Goal: Information Seeking & Learning: Learn about a topic

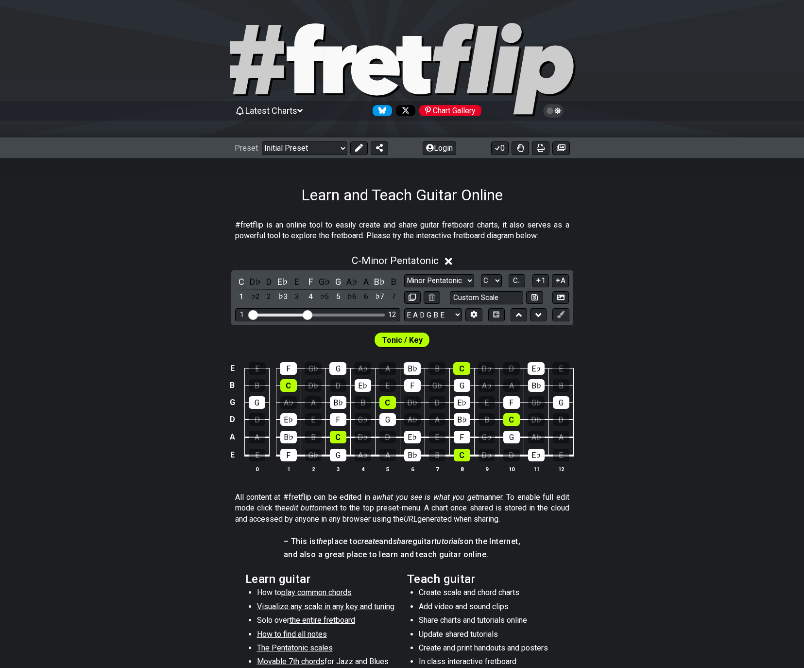
click at [436, 108] on div "Chart Gallery" at bounding box center [450, 110] width 62 height 11
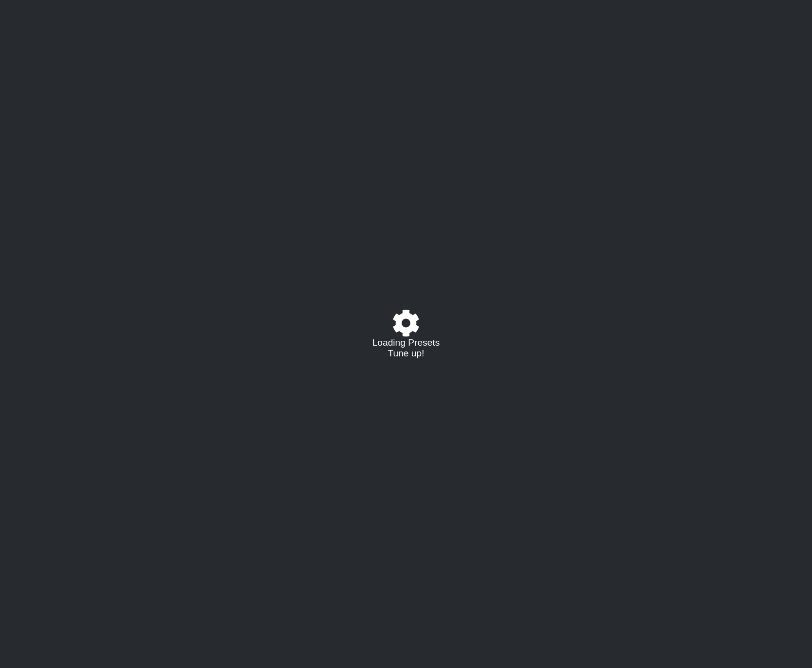
select select "/023602493829"
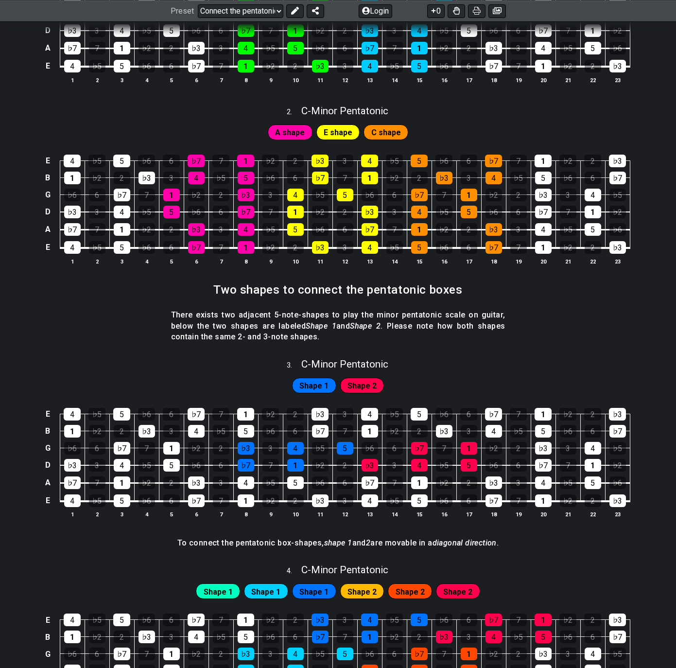
scroll to position [389, 0]
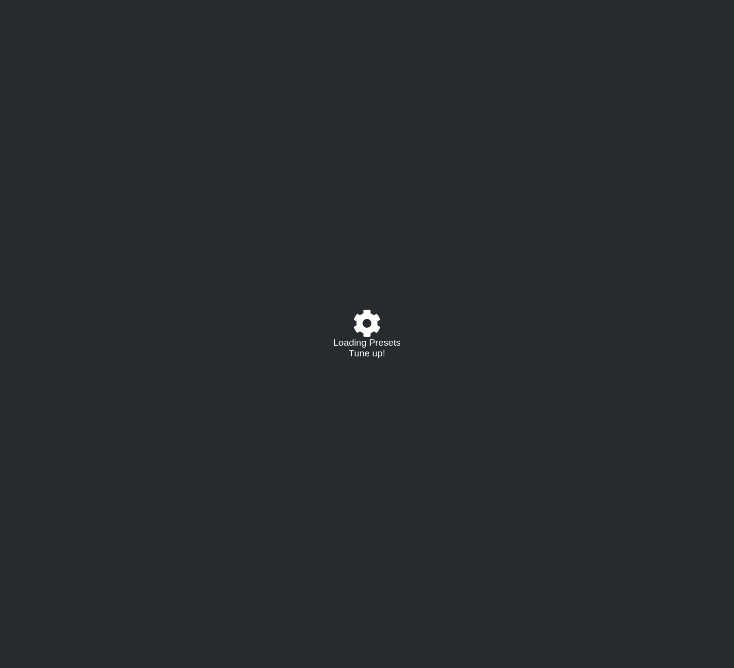
select select "/023602493829"
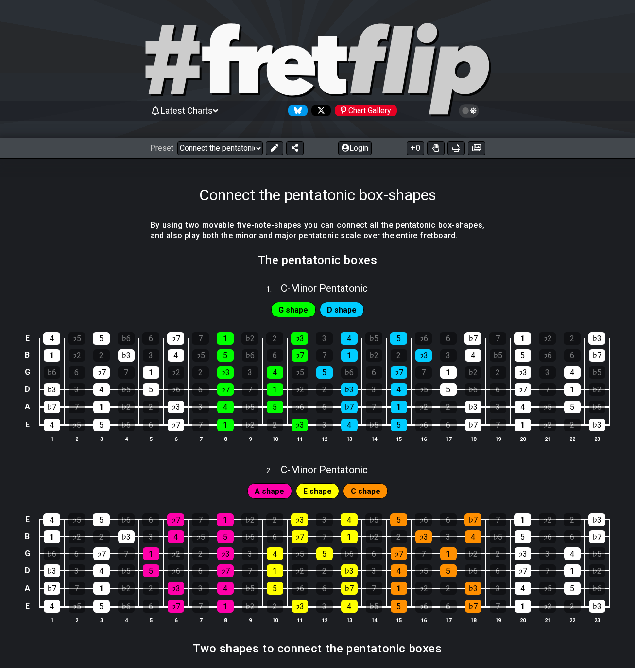
click at [0, 271] on section "The pentatonic boxes" at bounding box center [317, 263] width 635 height 25
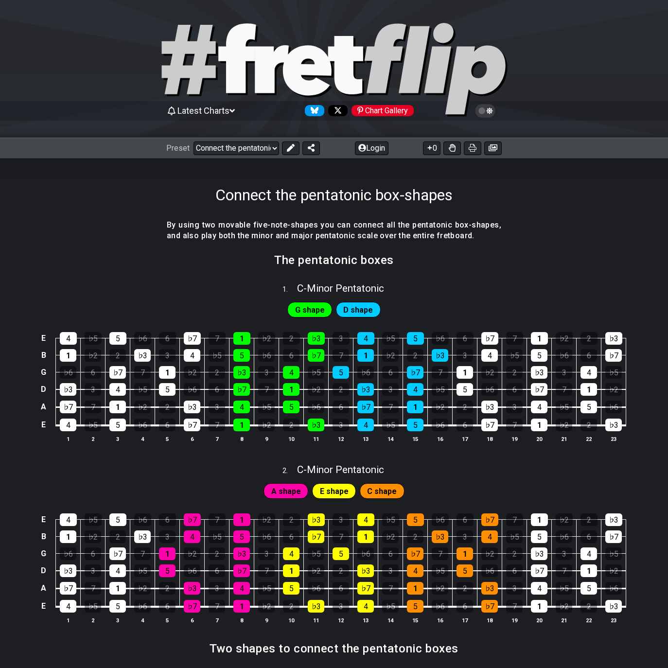
click at [484, 109] on icon at bounding box center [485, 110] width 9 height 9
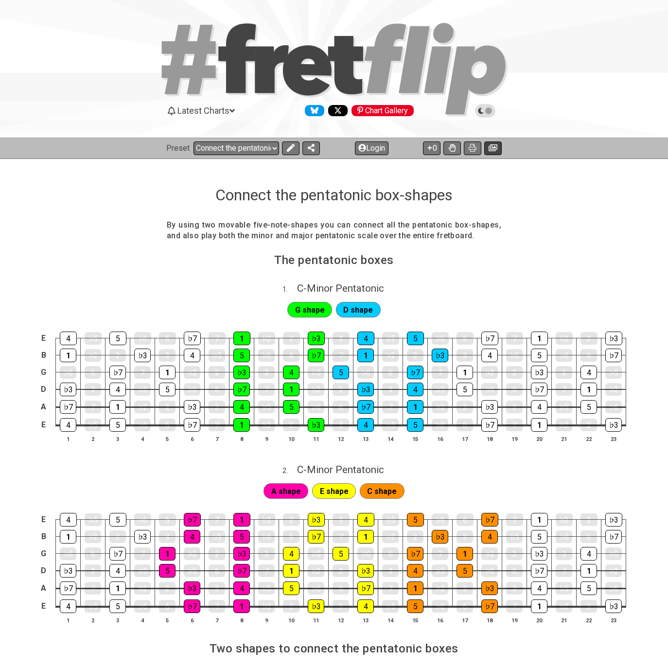
click at [493, 146] on icon at bounding box center [493, 148] width 9 height 8
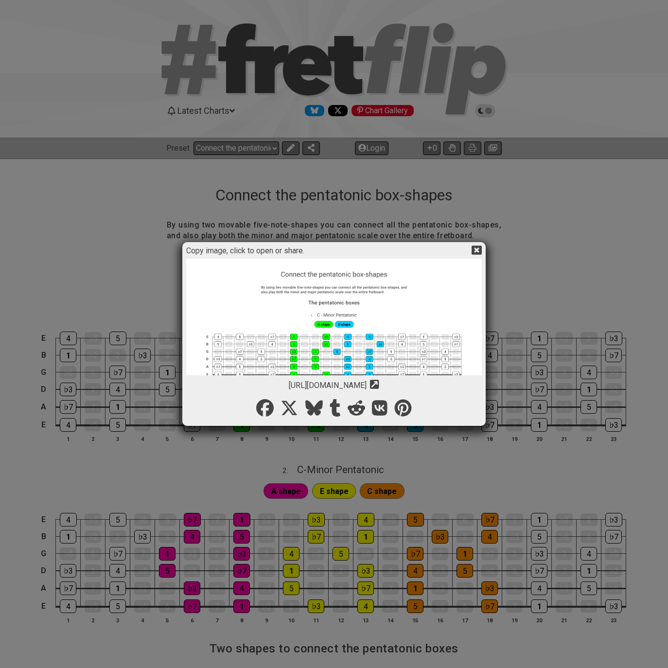
click at [370, 327] on img at bounding box center [334, 575] width 296 height 633
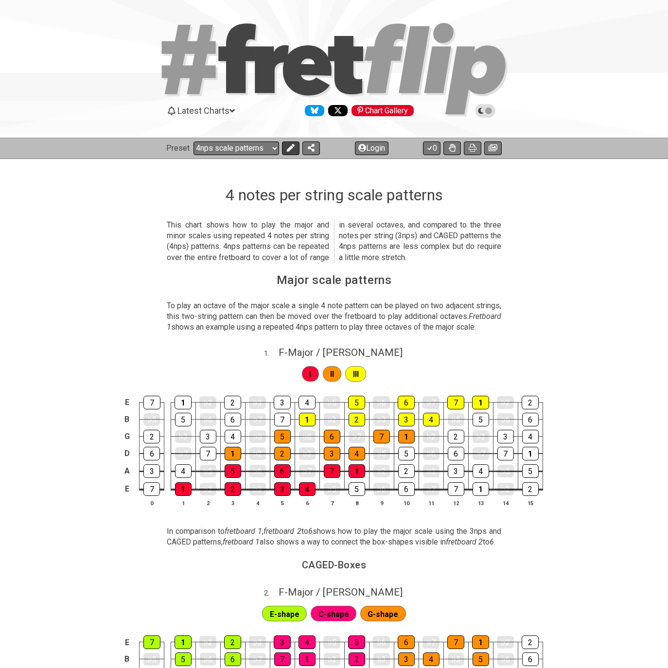
click at [287, 152] on button at bounding box center [290, 148] width 17 height 14
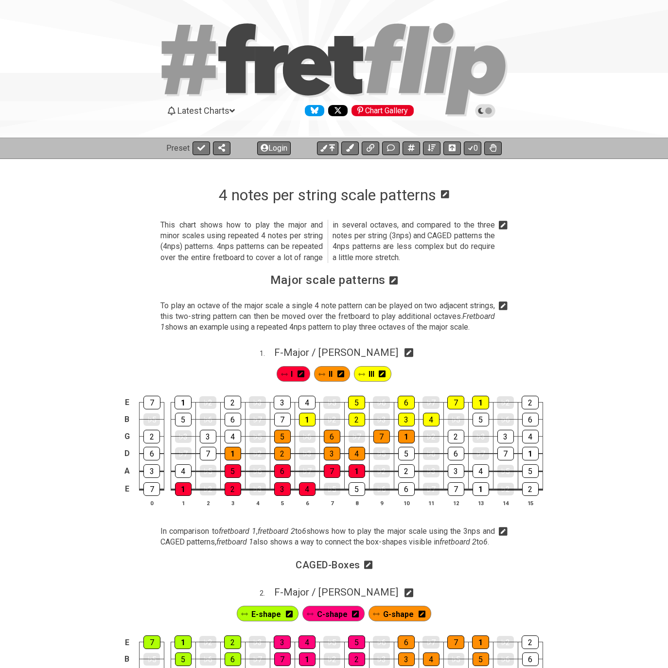
click at [503, 224] on icon at bounding box center [503, 225] width 9 height 10
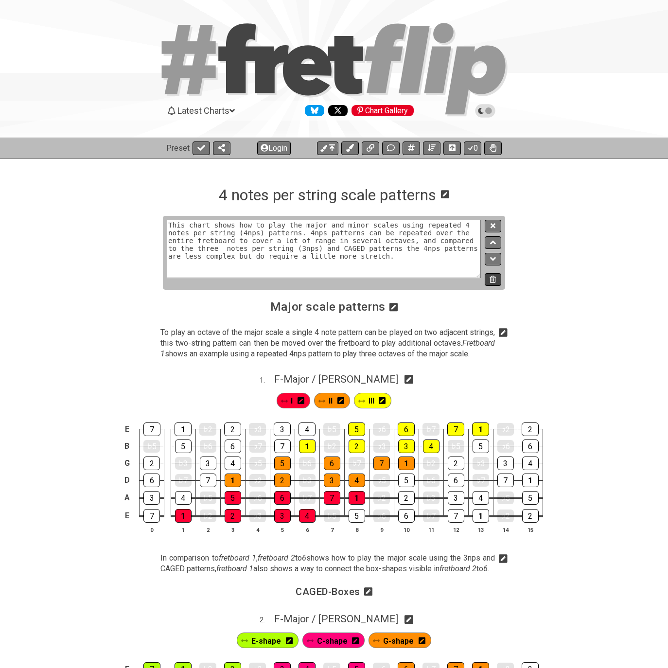
click at [495, 276] on icon at bounding box center [492, 279] width 6 height 7
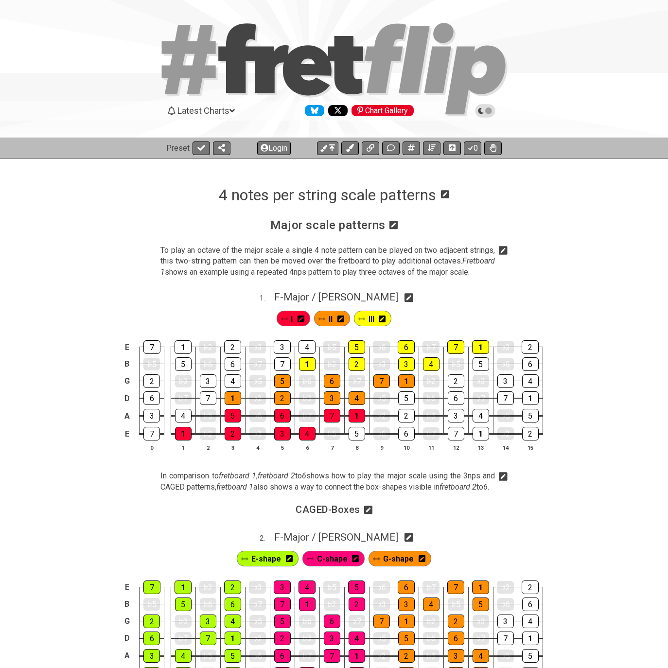
click at [504, 250] on icon at bounding box center [503, 250] width 9 height 10
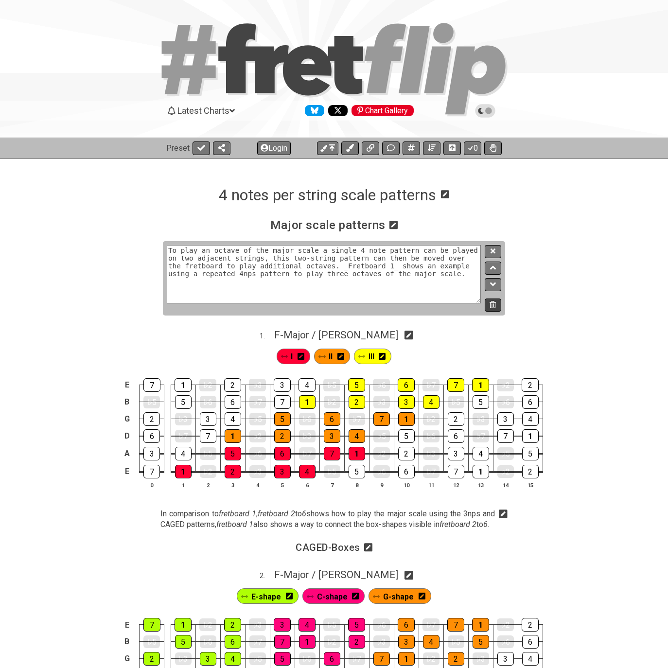
click at [495, 307] on icon at bounding box center [492, 304] width 6 height 7
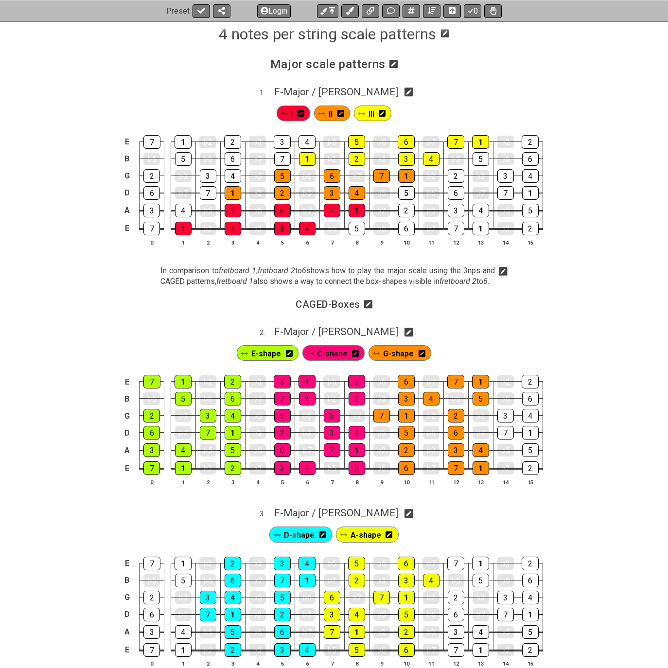
scroll to position [194, 0]
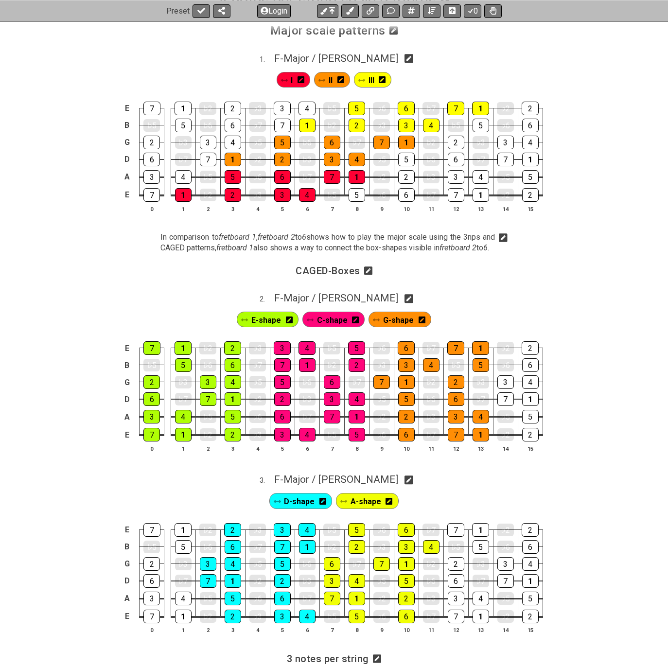
click at [501, 237] on icon at bounding box center [503, 237] width 9 height 9
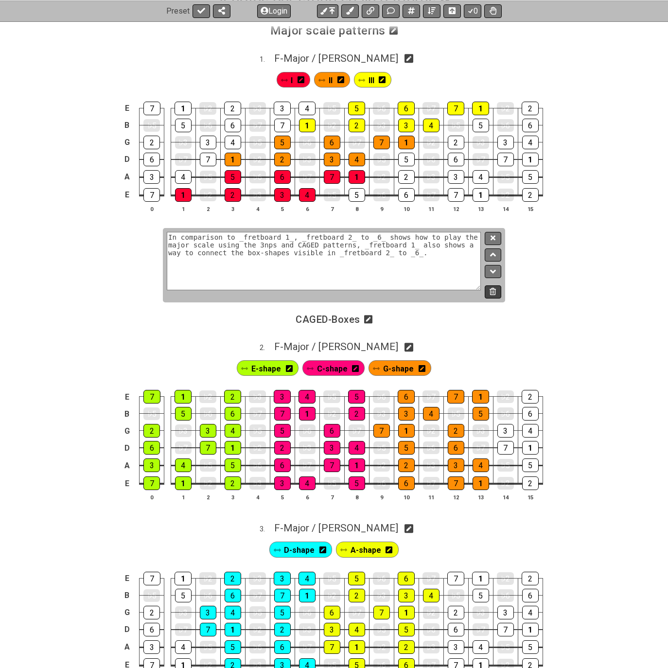
click at [493, 292] on icon at bounding box center [492, 291] width 6 height 7
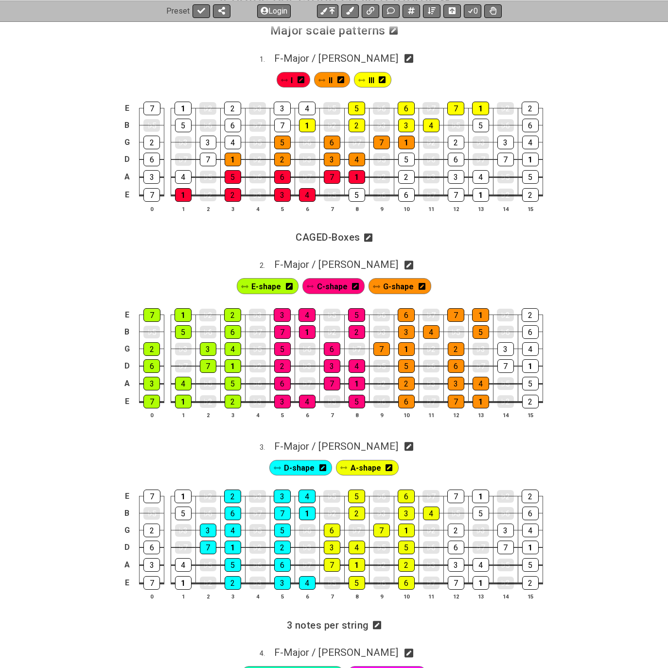
click at [404, 267] on icon at bounding box center [408, 265] width 9 height 9
select select "F"
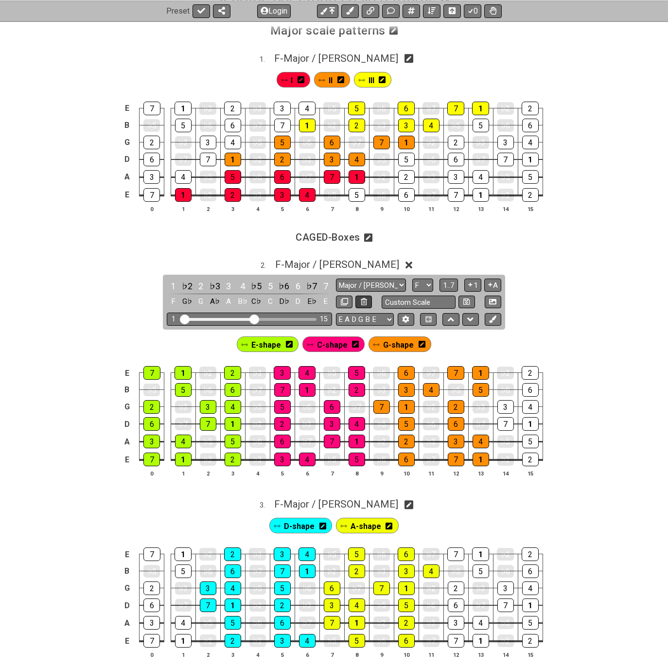
click at [366, 300] on icon at bounding box center [364, 301] width 6 height 7
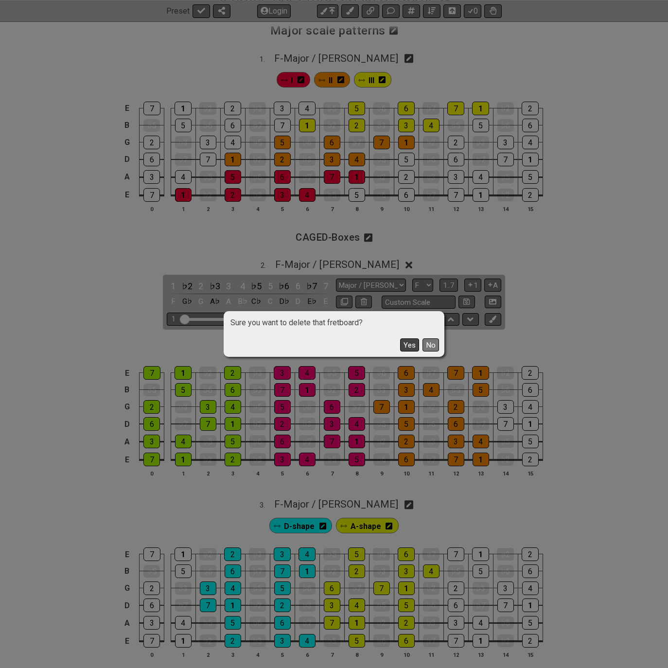
click at [414, 345] on button "Yes" at bounding box center [409, 344] width 19 height 13
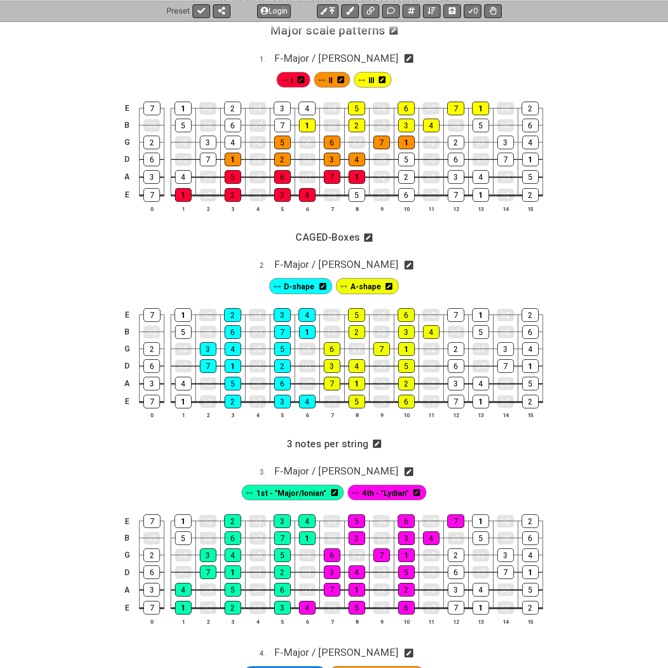
click at [390, 267] on div "2 . F - Major / Ionian" at bounding box center [334, 262] width 668 height 18
select select "F"
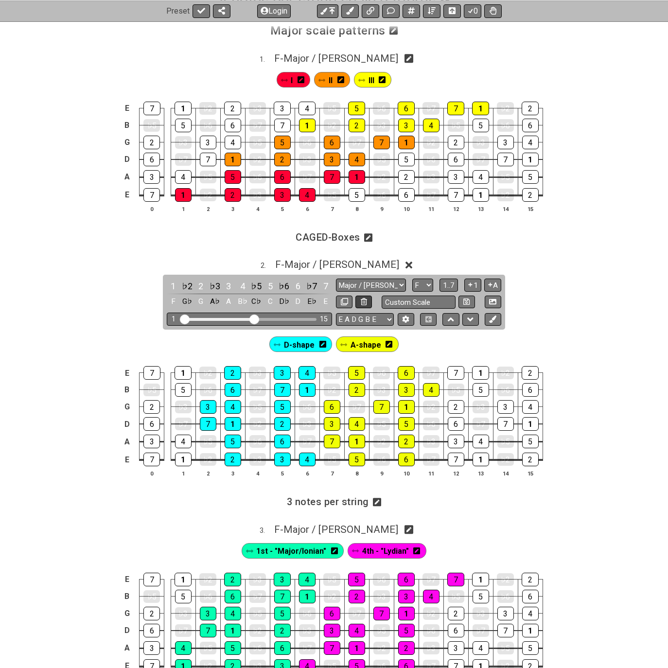
click at [366, 305] on button at bounding box center [363, 302] width 17 height 13
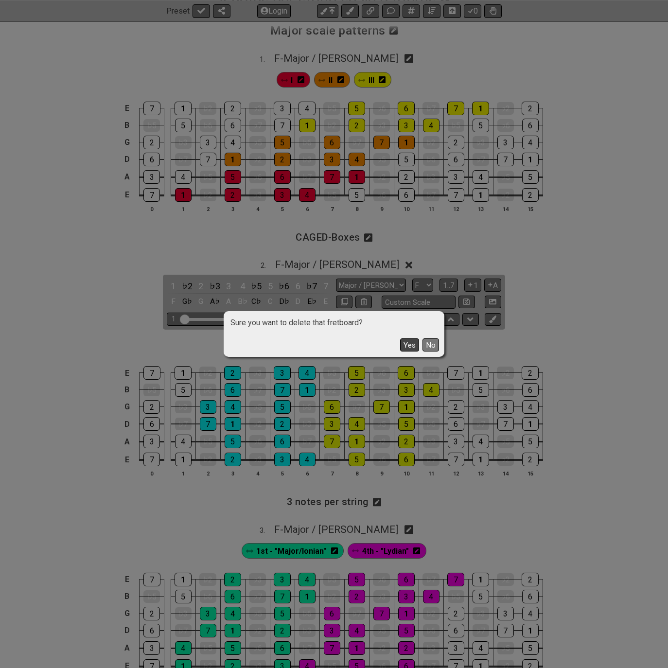
click at [405, 351] on button "Yes" at bounding box center [409, 344] width 19 height 13
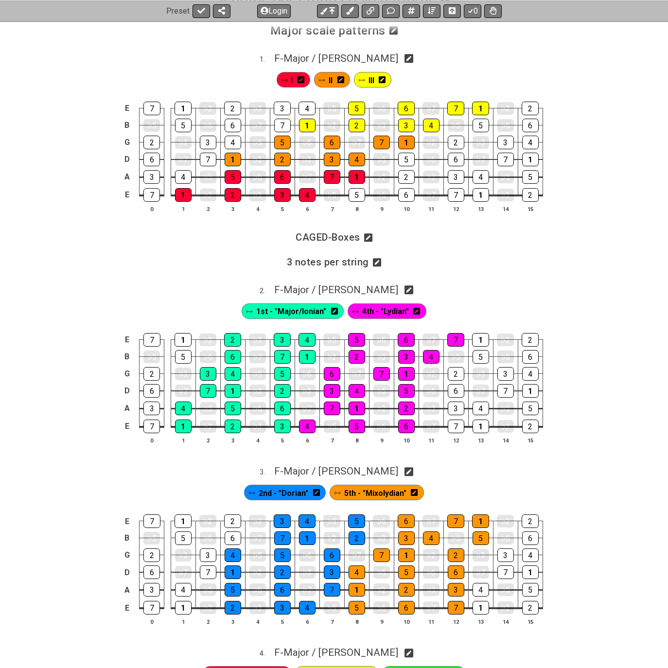
click at [404, 294] on icon at bounding box center [408, 290] width 9 height 9
select select "F"
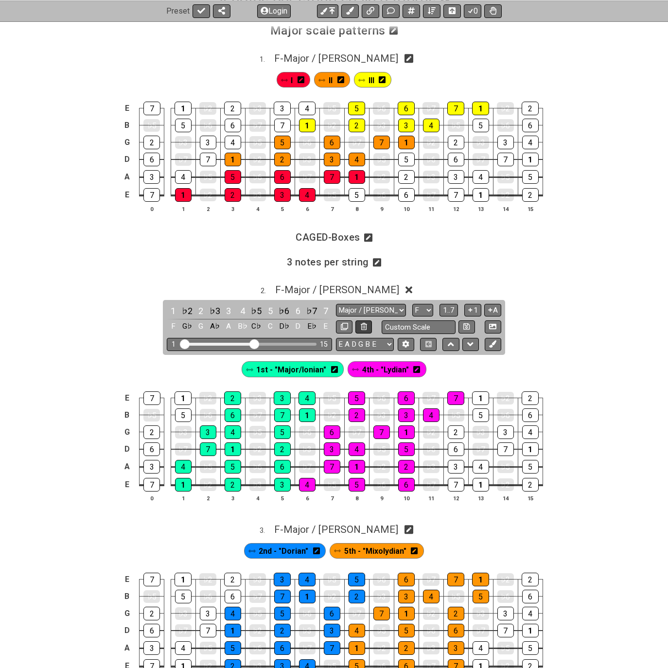
click at [364, 327] on icon at bounding box center [364, 326] width 6 height 7
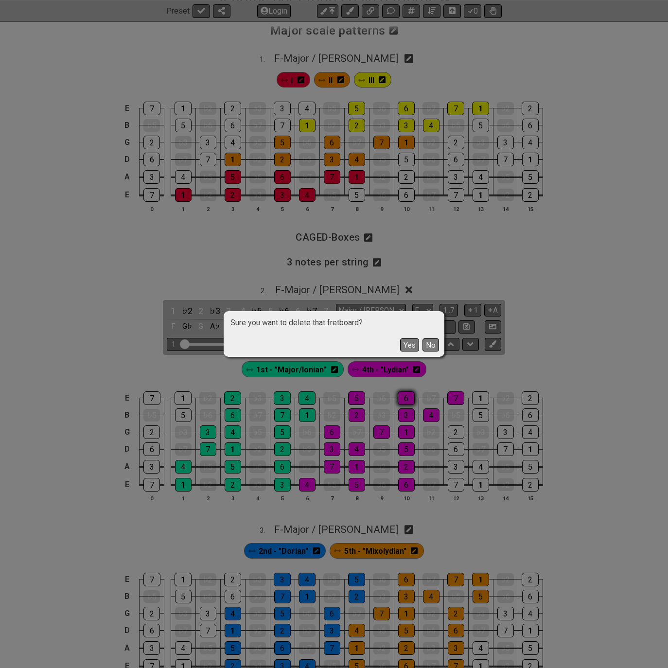
click at [403, 345] on button "Yes" at bounding box center [409, 344] width 19 height 13
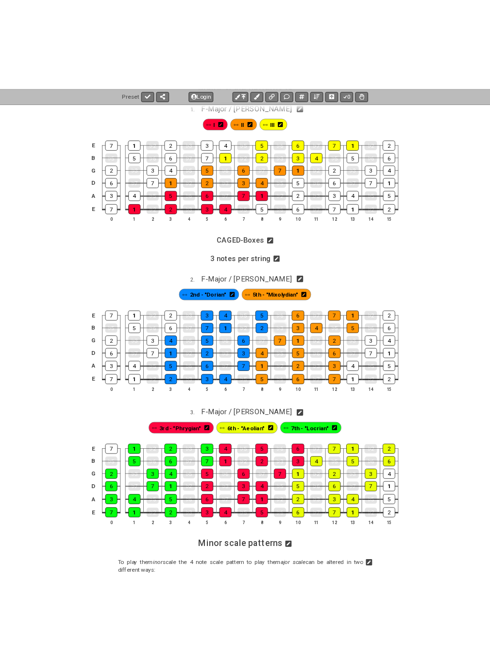
scroll to position [243, 0]
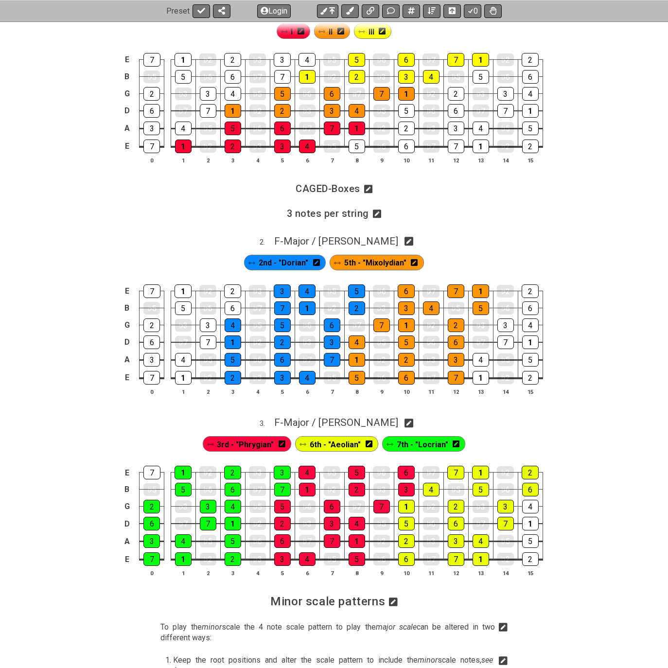
click at [386, 248] on div "2nd - "[PERSON_NAME]" 5th - "Mixolydian"" at bounding box center [334, 260] width 668 height 24
click at [404, 245] on icon at bounding box center [408, 241] width 9 height 9
select select "F"
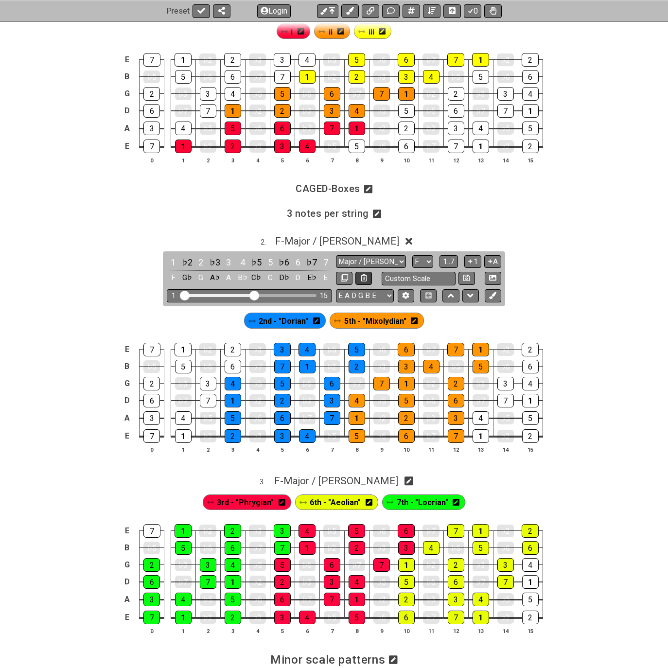
click at [364, 277] on icon at bounding box center [364, 277] width 6 height 7
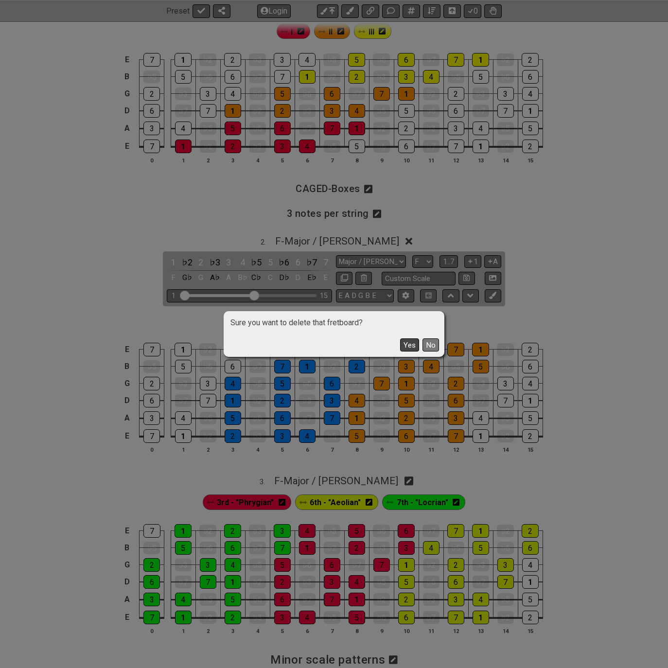
click at [403, 347] on button "Yes" at bounding box center [409, 344] width 19 height 13
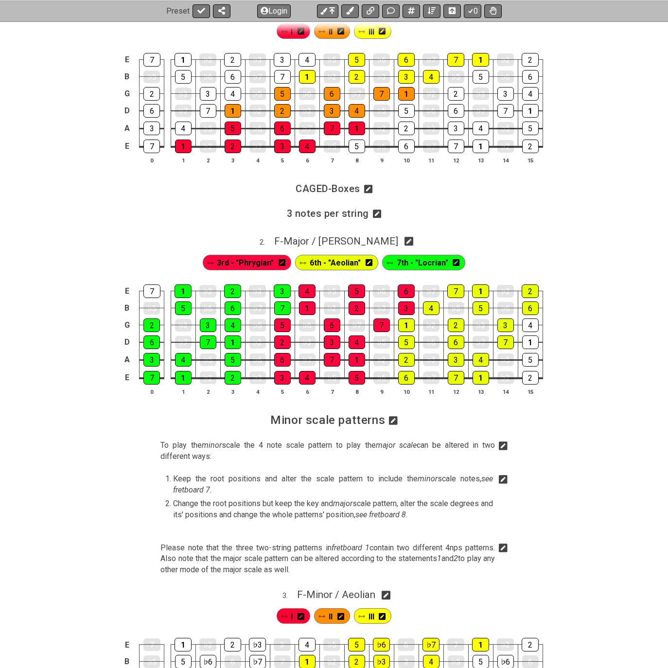
click at [404, 244] on icon at bounding box center [408, 241] width 9 height 9
select select "F"
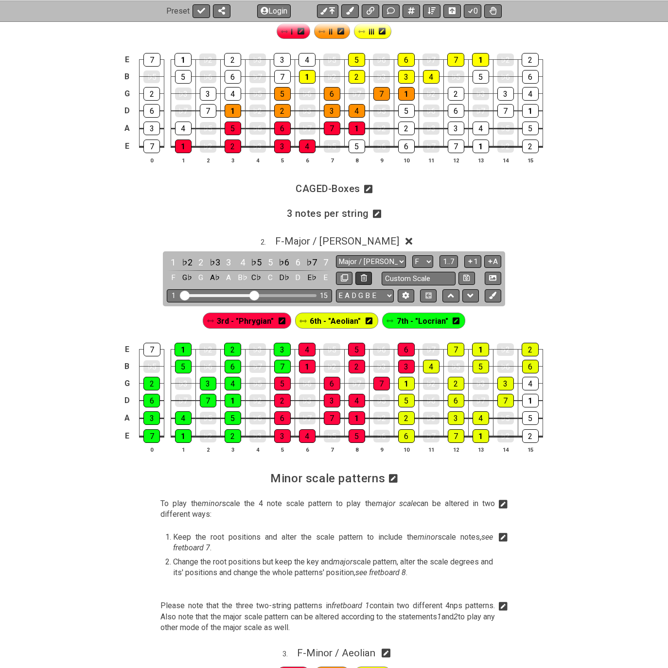
click at [364, 274] on icon at bounding box center [364, 277] width 6 height 7
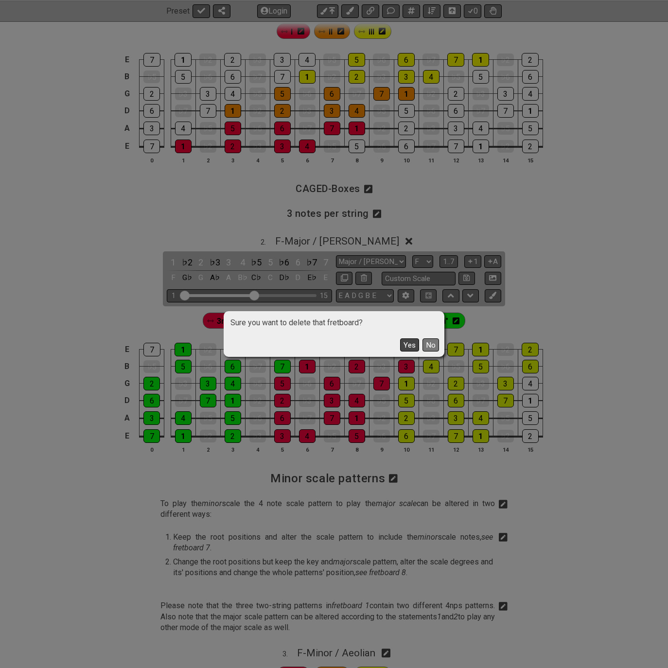
click at [405, 344] on button "Yes" at bounding box center [409, 344] width 19 height 13
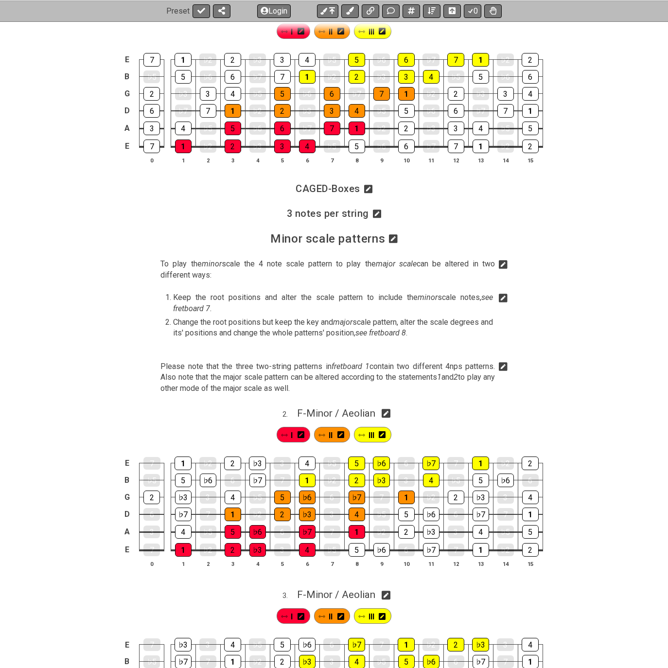
click at [504, 267] on icon at bounding box center [503, 264] width 9 height 9
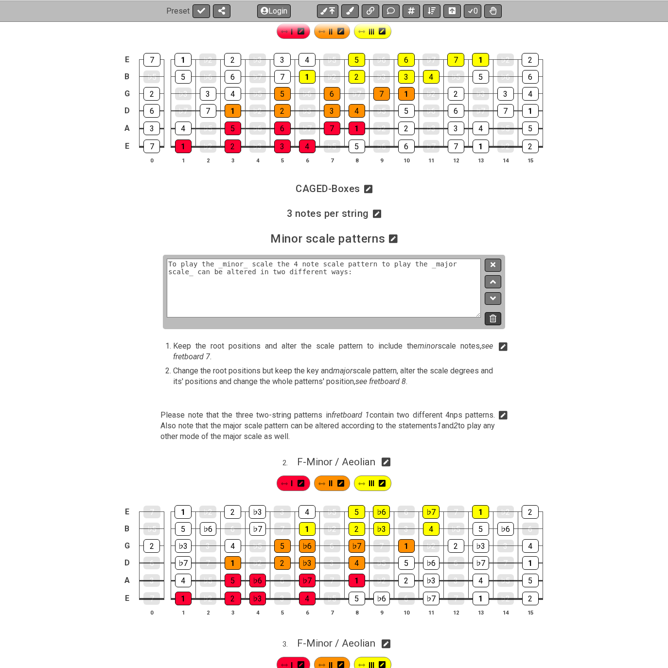
click at [496, 319] on icon at bounding box center [492, 317] width 6 height 7
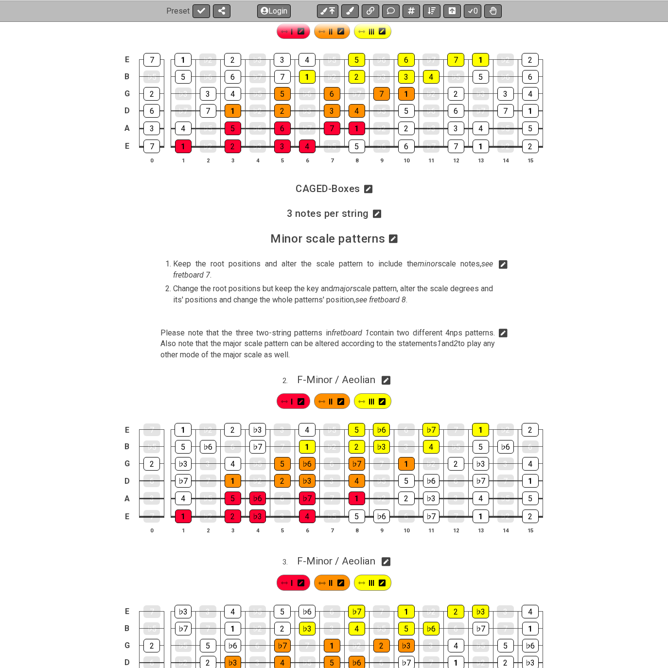
click at [504, 263] on icon at bounding box center [503, 265] width 9 height 10
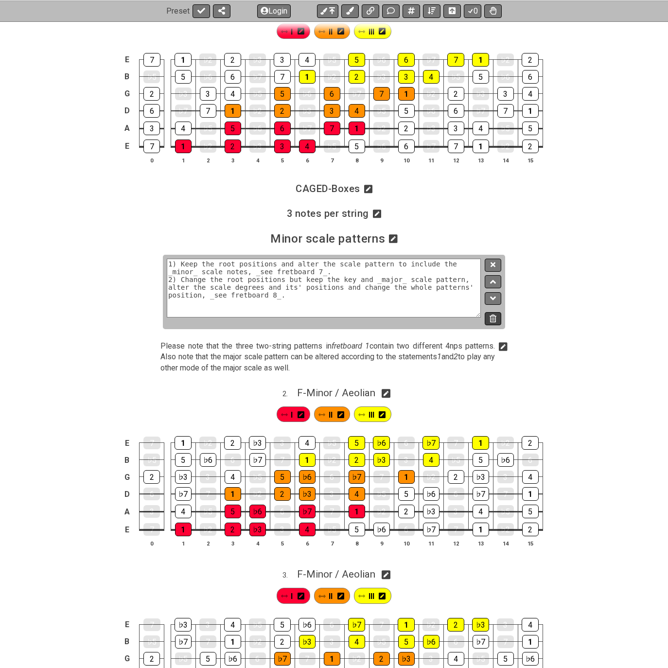
click at [498, 317] on button at bounding box center [493, 318] width 17 height 13
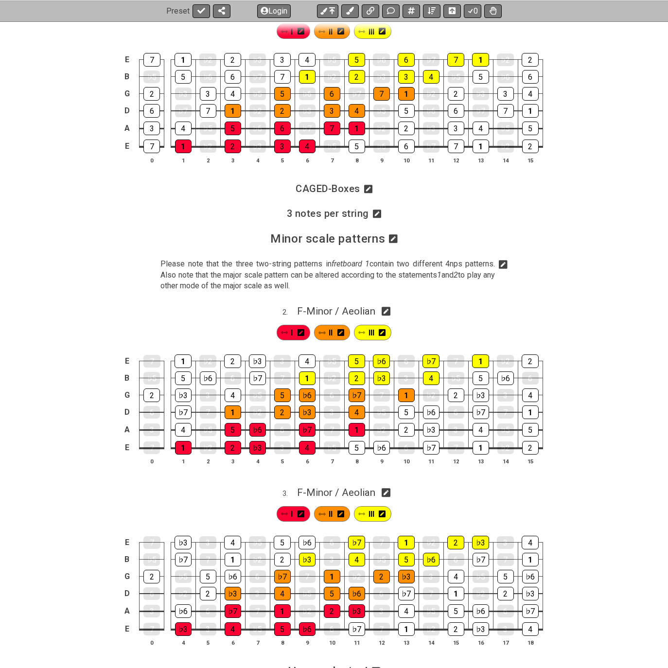
click at [502, 264] on icon at bounding box center [503, 264] width 9 height 9
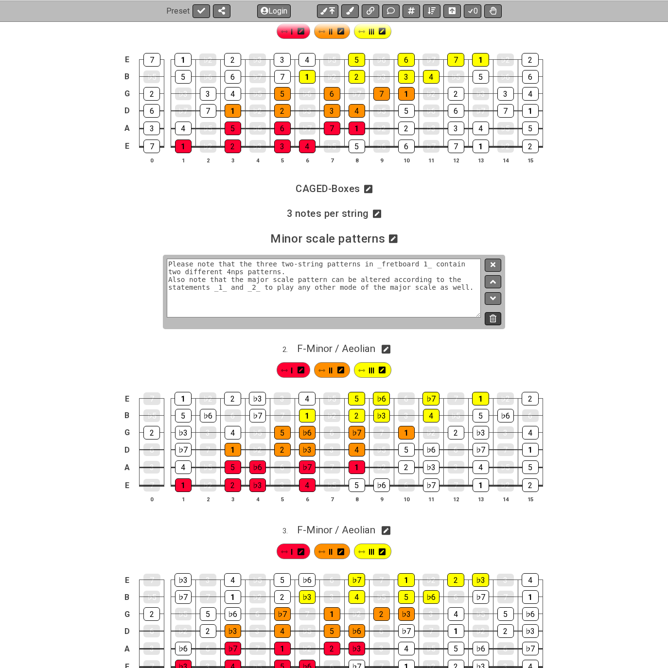
click at [495, 316] on icon at bounding box center [492, 317] width 6 height 7
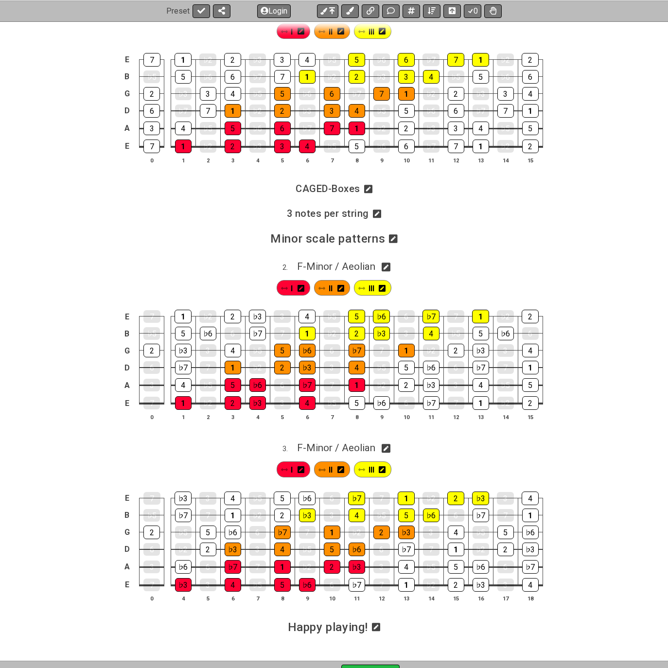
click at [376, 216] on icon at bounding box center [377, 213] width 9 height 9
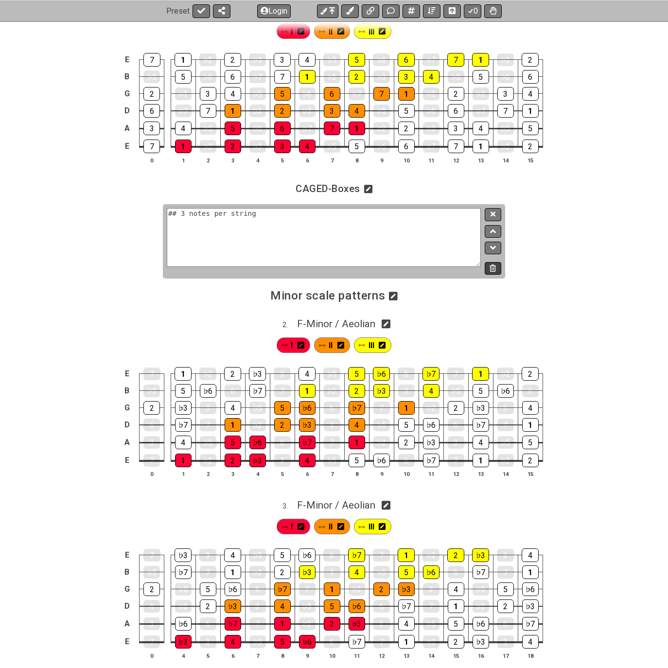
click at [492, 268] on icon at bounding box center [492, 267] width 6 height 7
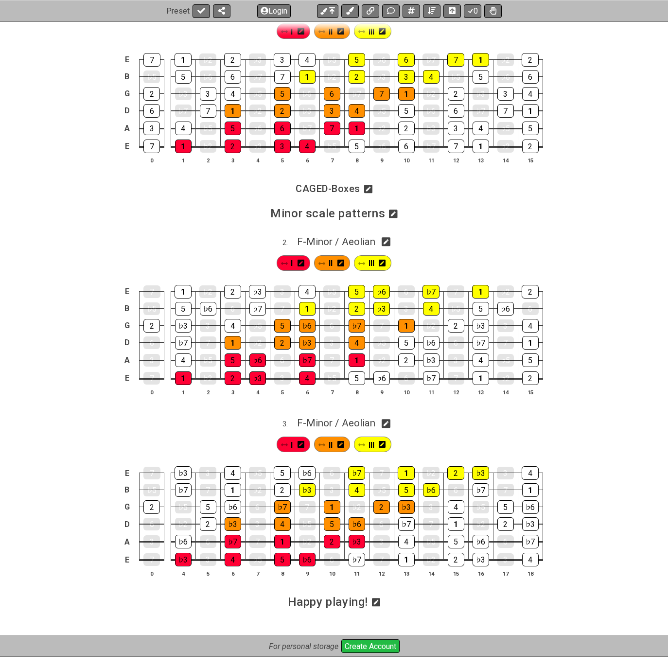
click at [368, 189] on icon at bounding box center [368, 189] width 9 height 10
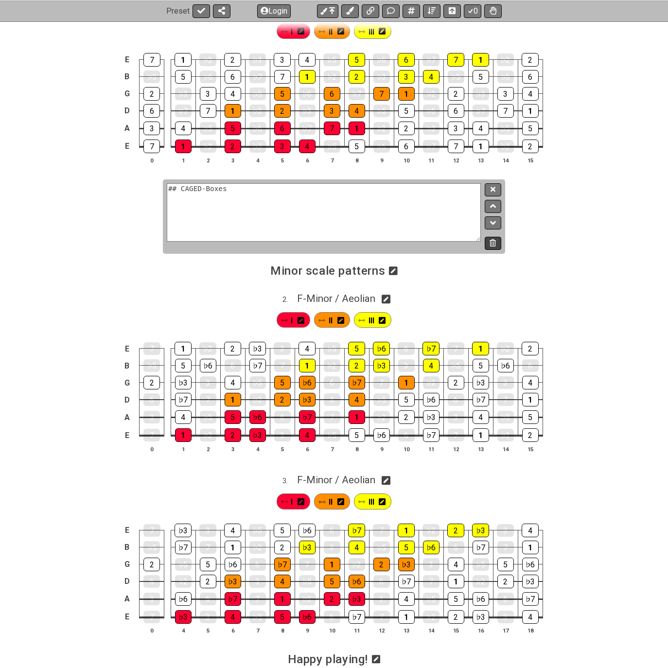
click at [495, 244] on icon at bounding box center [492, 242] width 6 height 7
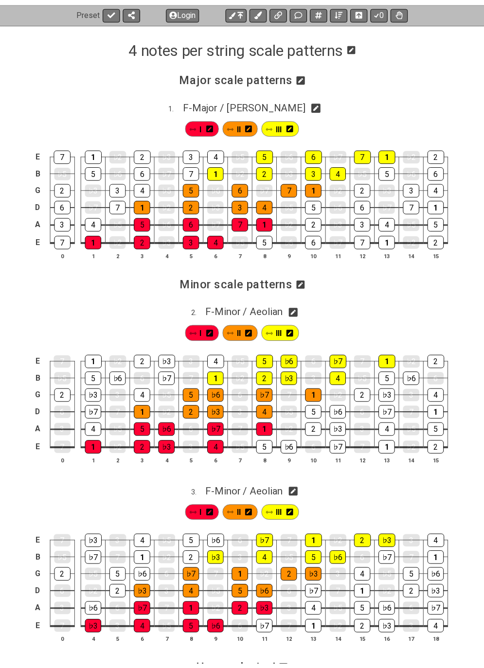
scroll to position [0, 0]
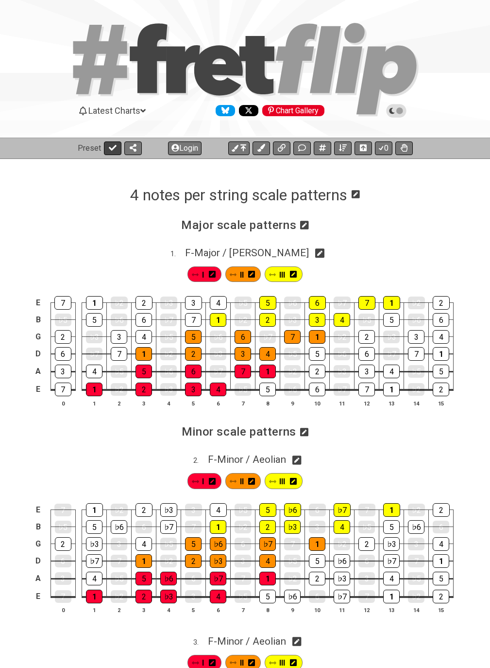
click at [109, 149] on icon at bounding box center [113, 148] width 8 height 8
select select "/4nps"
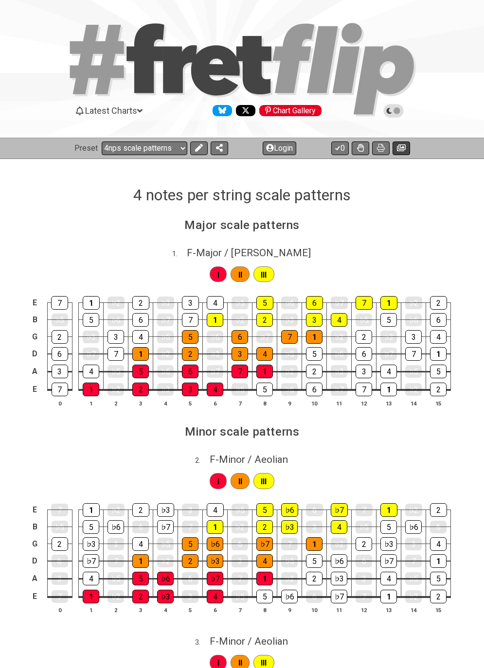
click at [400, 151] on icon at bounding box center [401, 147] width 9 height 7
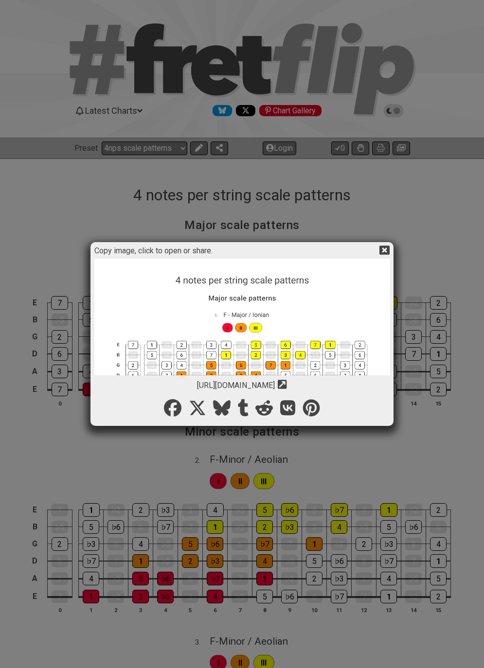
click at [275, 354] on img at bounding box center [242, 467] width 296 height 416
click at [288, 291] on img at bounding box center [242, 467] width 296 height 416
